Goal: Task Accomplishment & Management: Use online tool/utility

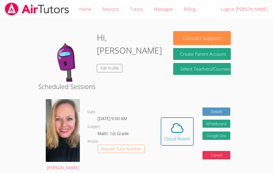
click at [182, 128] on icon at bounding box center [178, 128] width 12 height 9
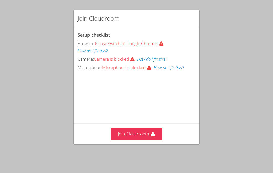
click at [153, 39] on div "Setup checklist Browser: Please switch to Google Chrome. How do I fix this? Cam…" at bounding box center [137, 51] width 118 height 40
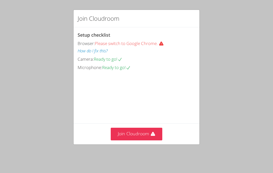
click at [139, 140] on button "Join Cloudroom" at bounding box center [137, 134] width 52 height 12
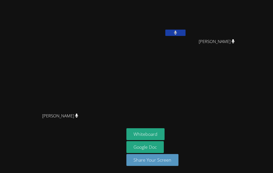
click at [182, 34] on button at bounding box center [176, 33] width 20 height 6
click at [179, 32] on button at bounding box center [176, 33] width 20 height 6
click at [176, 31] on icon at bounding box center [175, 33] width 3 height 4
click at [183, 30] on button at bounding box center [176, 33] width 20 height 6
click at [198, 53] on div "Justin Morris" at bounding box center [219, 46] width 60 height 20
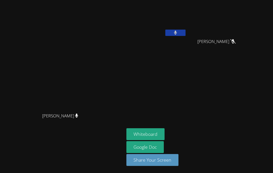
click at [231, 44] on icon at bounding box center [233, 41] width 5 height 4
click at [176, 30] on button at bounding box center [176, 33] width 20 height 6
click at [176, 32] on icon at bounding box center [175, 33] width 5 height 4
click at [78, 110] on video at bounding box center [62, 77] width 76 height 68
click at [81, 110] on video at bounding box center [62, 77] width 76 height 68
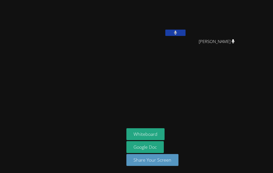
click at [100, 110] on video at bounding box center [62, 77] width 76 height 68
click at [160, 144] on aside "Wayman Kellum III Justin Morris Justin Morris Whiteboard Google Doc Share Your …" at bounding box center [188, 86] width 127 height 173
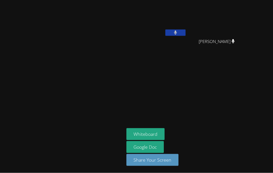
scroll to position [8, 0]
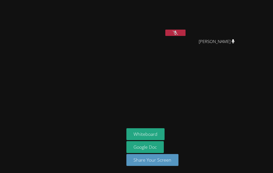
click at [186, 30] on button at bounding box center [176, 33] width 20 height 6
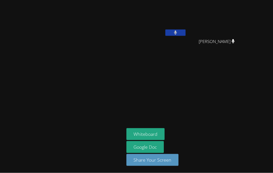
click at [186, 30] on button at bounding box center [176, 33] width 20 height 6
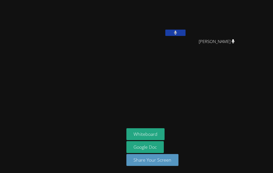
click at [186, 30] on button at bounding box center [176, 33] width 20 height 6
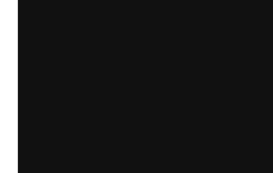
scroll to position [0, 0]
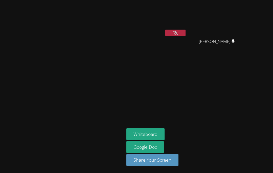
click at [186, 32] on button at bounding box center [176, 33] width 20 height 6
click at [186, 35] on button at bounding box center [176, 33] width 20 height 6
click at [249, 41] on div "Justin Morris" at bounding box center [219, 46] width 60 height 20
click at [245, 25] on video at bounding box center [219, 19] width 60 height 34
click at [248, 24] on video at bounding box center [219, 19] width 60 height 34
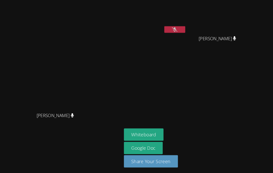
click at [175, 30] on button at bounding box center [176, 33] width 20 height 6
click at [189, 29] on video at bounding box center [219, 19] width 60 height 34
click at [175, 31] on button at bounding box center [176, 33] width 20 height 6
click at [178, 30] on button at bounding box center [176, 33] width 20 height 6
click at [172, 30] on button at bounding box center [176, 33] width 20 height 6
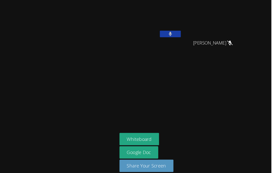
scroll to position [0, 2]
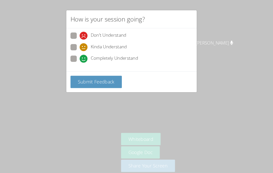
click at [78, 59] on label "Completely Understand" at bounding box center [110, 57] width 65 height 7
click at [87, 58] on input "Completely Understand" at bounding box center [89, 56] width 4 height 4
radio input "true"
click at [94, 79] on span "Submit Feedback" at bounding box center [102, 79] width 35 height 6
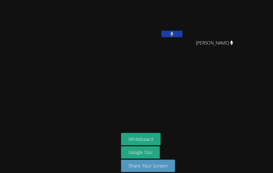
click at [187, 63] on aside "Wayman Kellum III Justin Morris Justin Morris Whiteboard Google Doc Share Your …" at bounding box center [188, 86] width 127 height 173
click at [103, 157] on div "[PERSON_NAME]" at bounding box center [62, 86] width 121 height 169
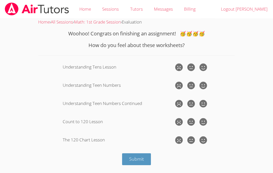
click at [207, 64] on icon at bounding box center [204, 68] width 8 height 8
click at [0, 0] on input "radio" at bounding box center [0, 0] width 0 height 0
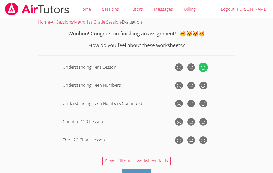
click at [201, 85] on icon at bounding box center [204, 86] width 8 height 8
click at [0, 0] on input "radio" at bounding box center [0, 0] width 0 height 0
click at [204, 101] on icon at bounding box center [204, 104] width 8 height 8
click at [0, 0] on input "radio" at bounding box center [0, 0] width 0 height 0
click at [204, 121] on icon at bounding box center [204, 122] width 8 height 8
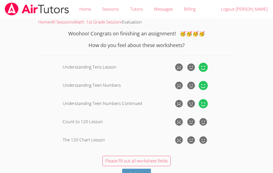
click at [0, 0] on input "radio" at bounding box center [0, 0] width 0 height 0
click at [207, 139] on icon at bounding box center [204, 140] width 8 height 8
click at [0, 0] on input "radio" at bounding box center [0, 0] width 0 height 0
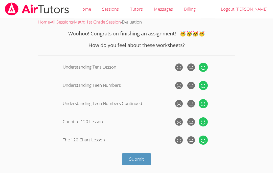
click at [146, 158] on button "Submit" at bounding box center [136, 159] width 29 height 12
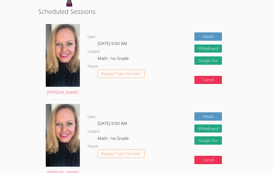
scroll to position [95, 0]
